Goal: Register for event/course

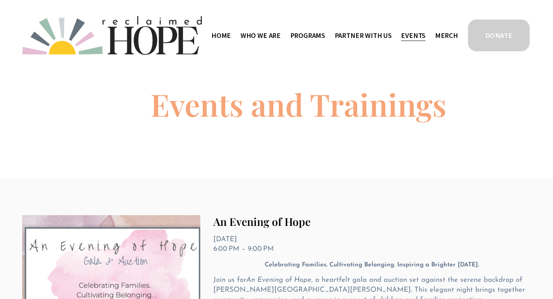
click at [412, 34] on link "Events" at bounding box center [413, 35] width 24 height 13
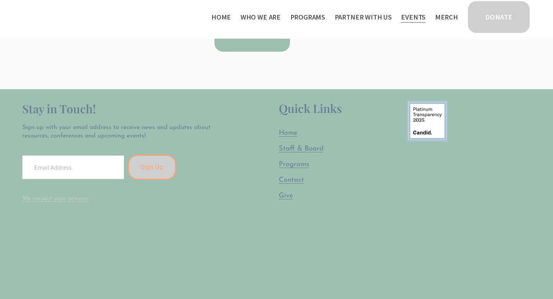
scroll to position [408, 0]
click at [287, 161] on span "Programs" at bounding box center [294, 164] width 31 height 7
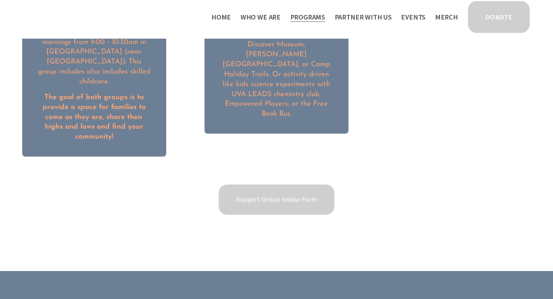
scroll to position [1216, 0]
